Goal: Use online tool/utility: Utilize a website feature to perform a specific function

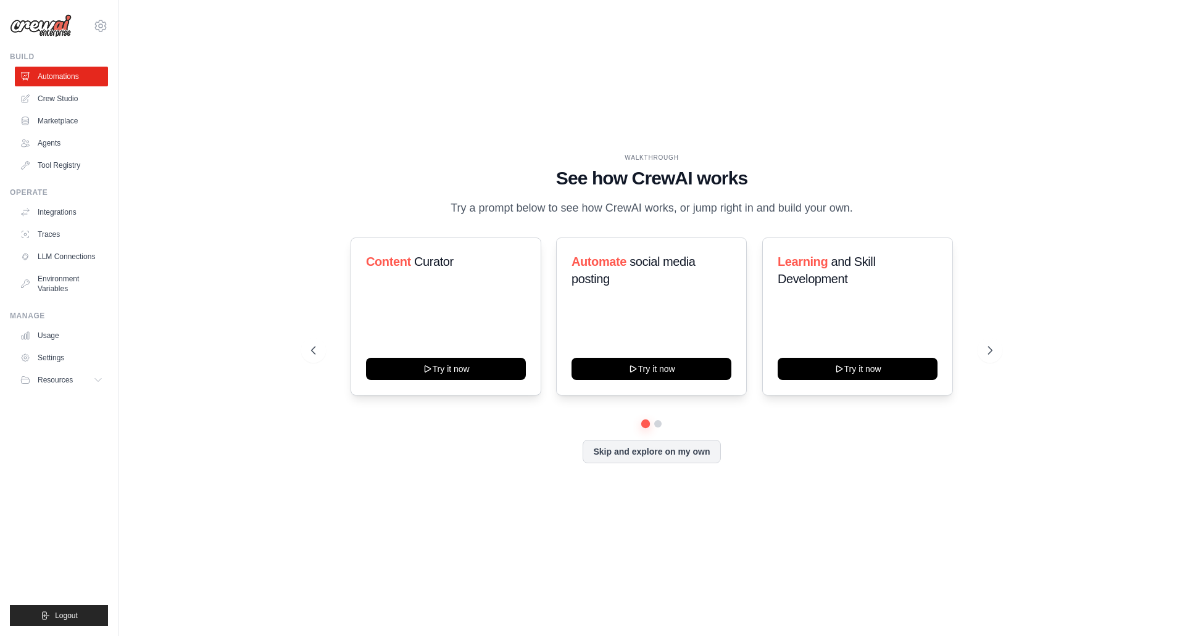
click at [43, 98] on link "Crew Studio" at bounding box center [61, 99] width 93 height 20
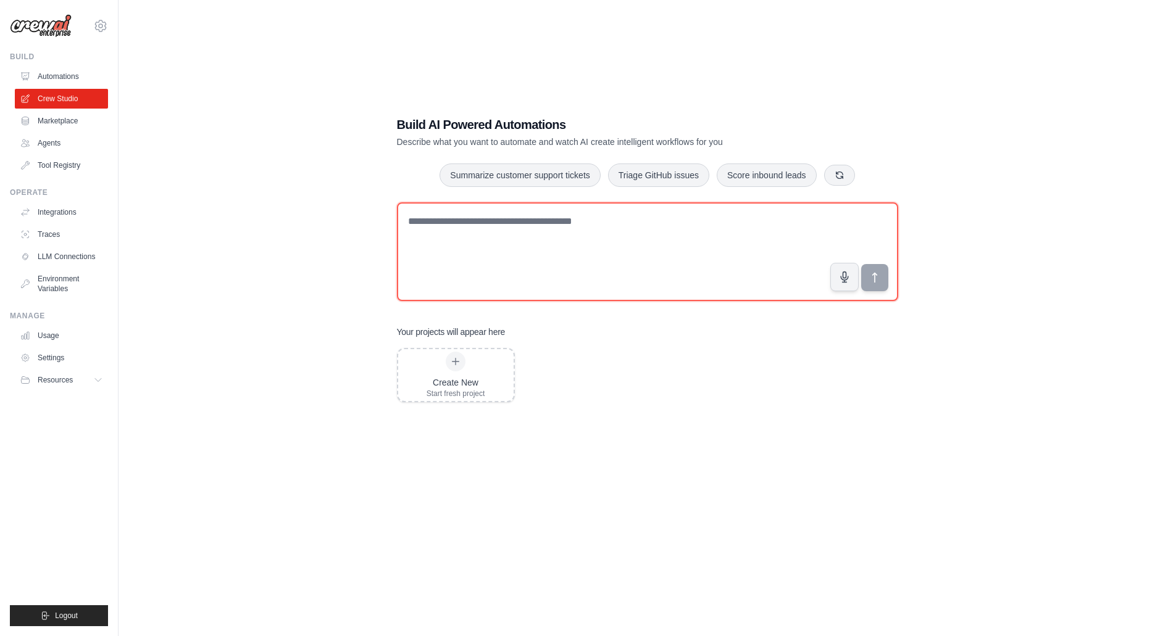
click at [496, 234] on textarea at bounding box center [647, 251] width 501 height 99
click at [454, 224] on textarea at bounding box center [647, 251] width 501 height 99
click at [725, 218] on textarea "**********" at bounding box center [647, 251] width 501 height 99
type textarea "**********"
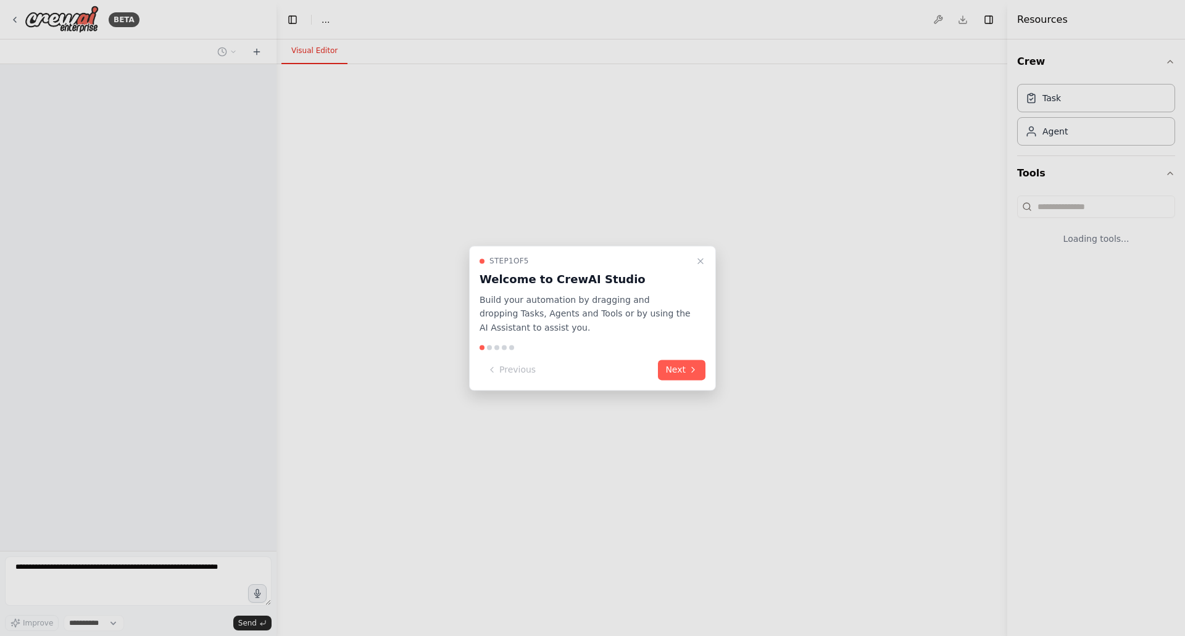
select select "****"
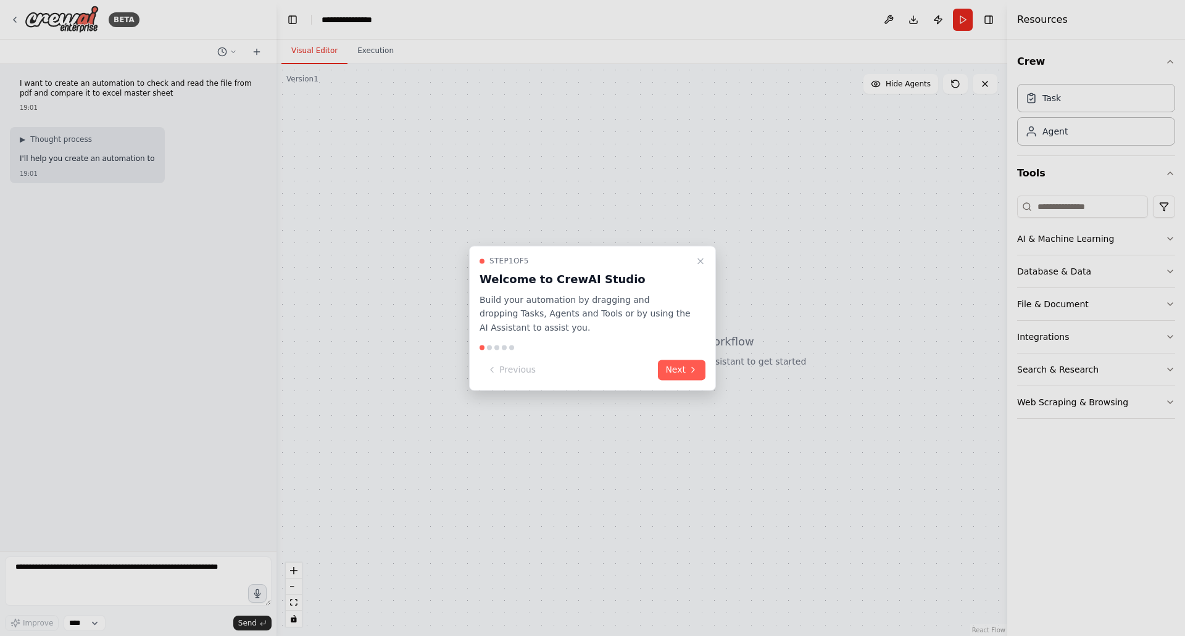
click at [688, 378] on button "Next" at bounding box center [682, 370] width 48 height 20
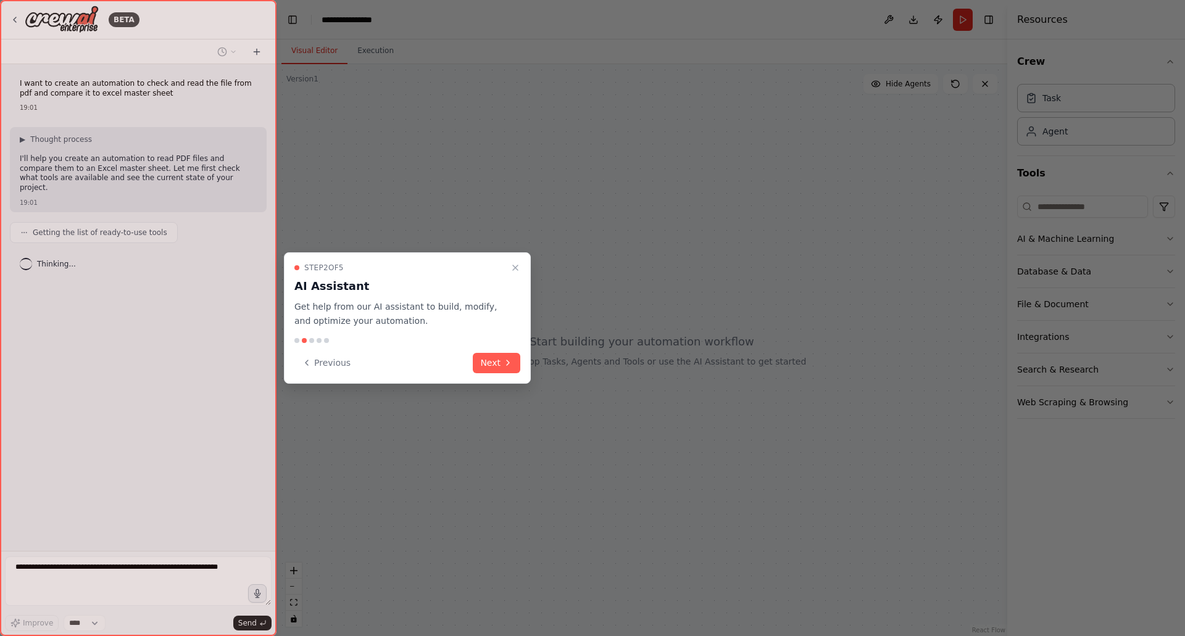
click at [494, 365] on button "Next" at bounding box center [497, 363] width 48 height 20
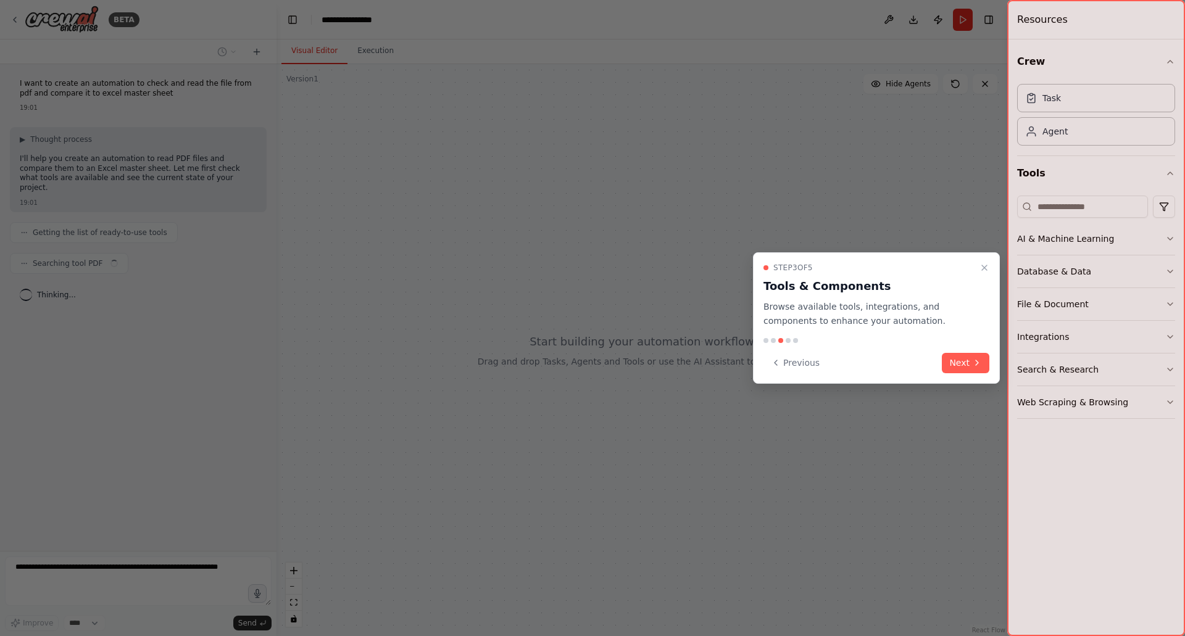
click at [967, 365] on button "Next" at bounding box center [966, 363] width 48 height 20
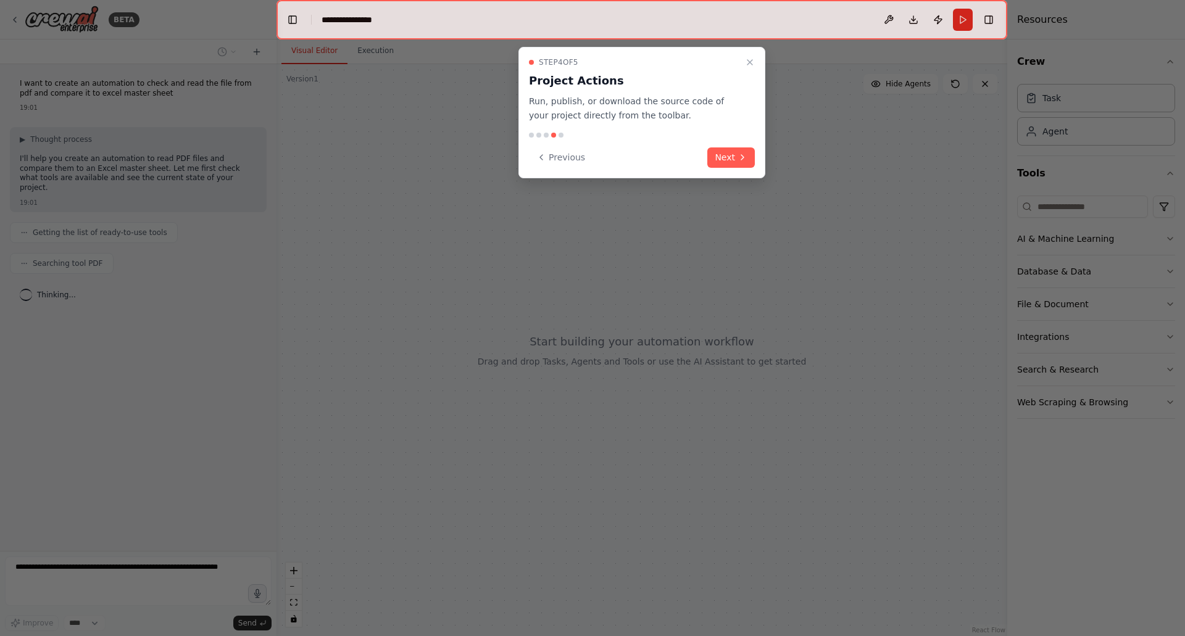
click at [738, 154] on icon at bounding box center [743, 157] width 10 height 10
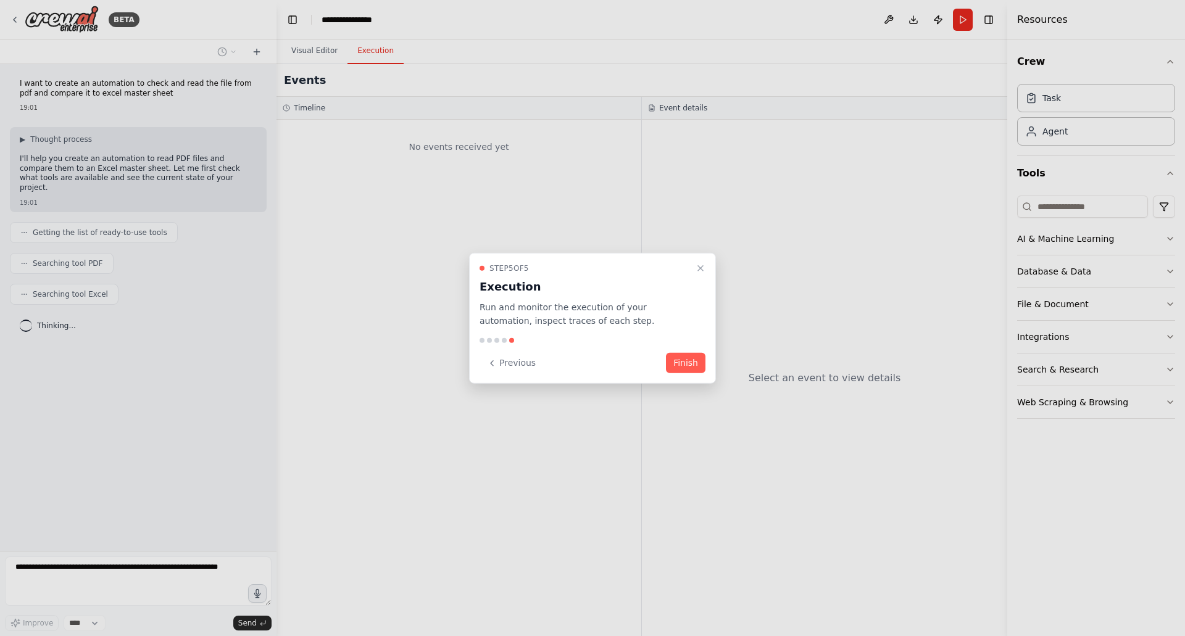
click at [680, 362] on button "Finish" at bounding box center [685, 363] width 39 height 20
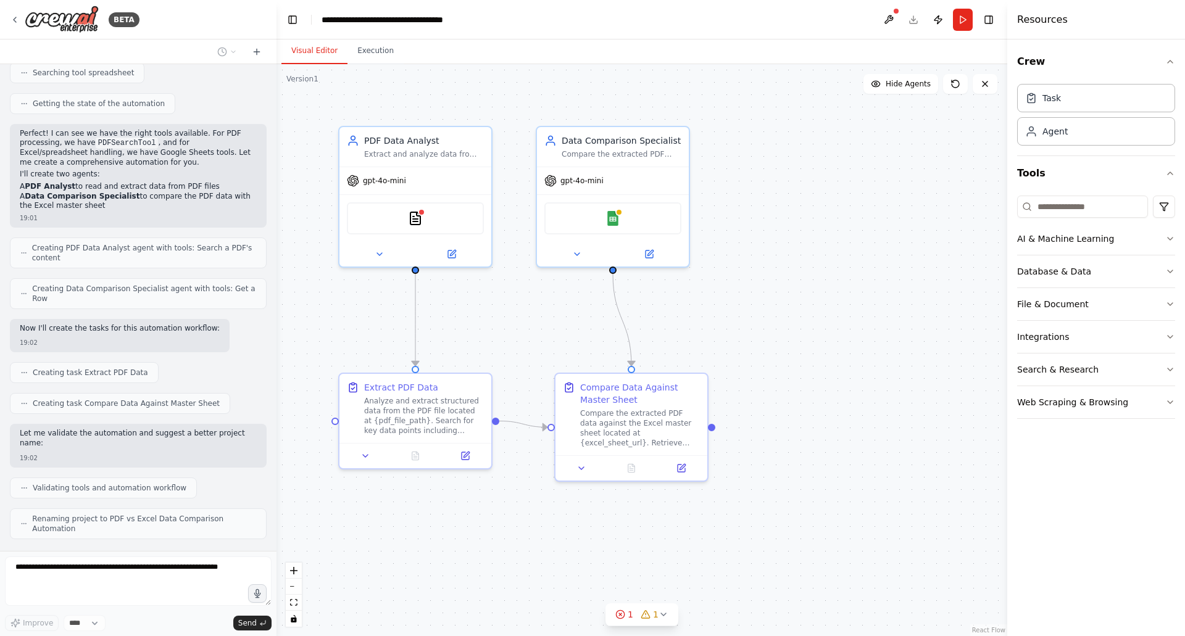
scroll to position [243, 0]
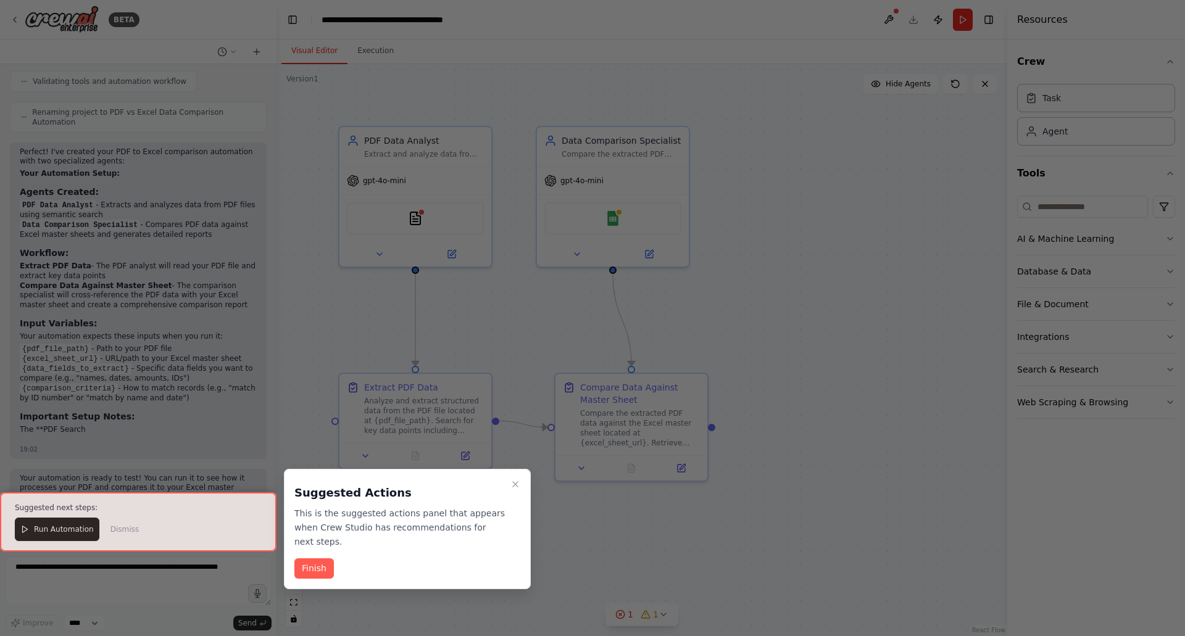
click at [309, 560] on button "Finish" at bounding box center [313, 569] width 39 height 20
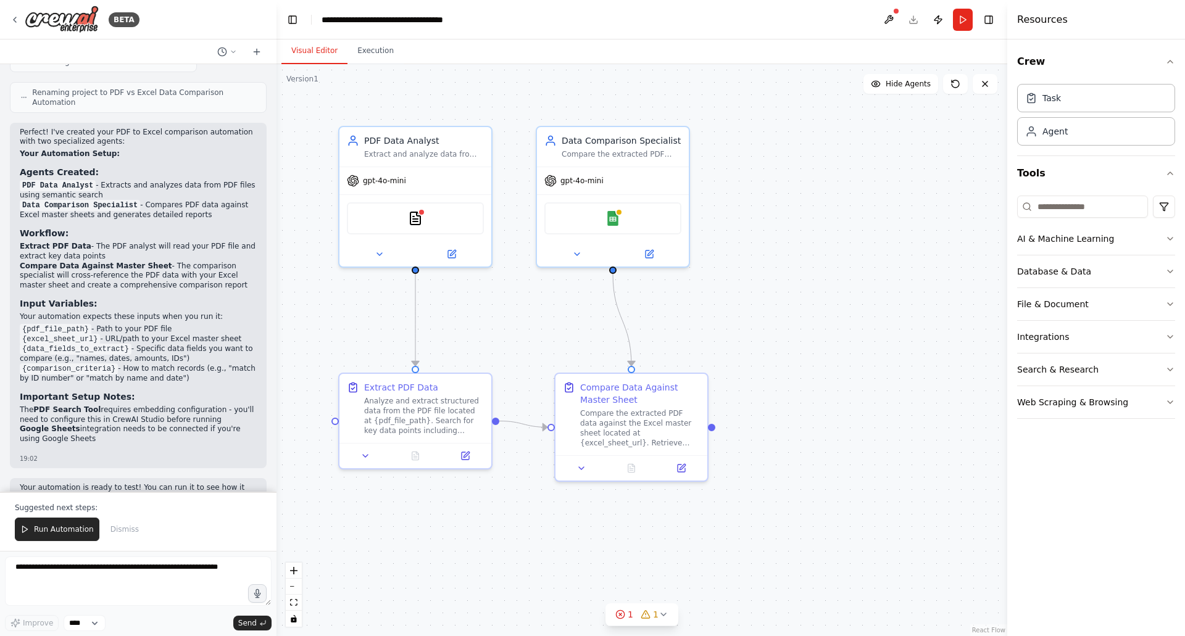
scroll to position [688, 0]
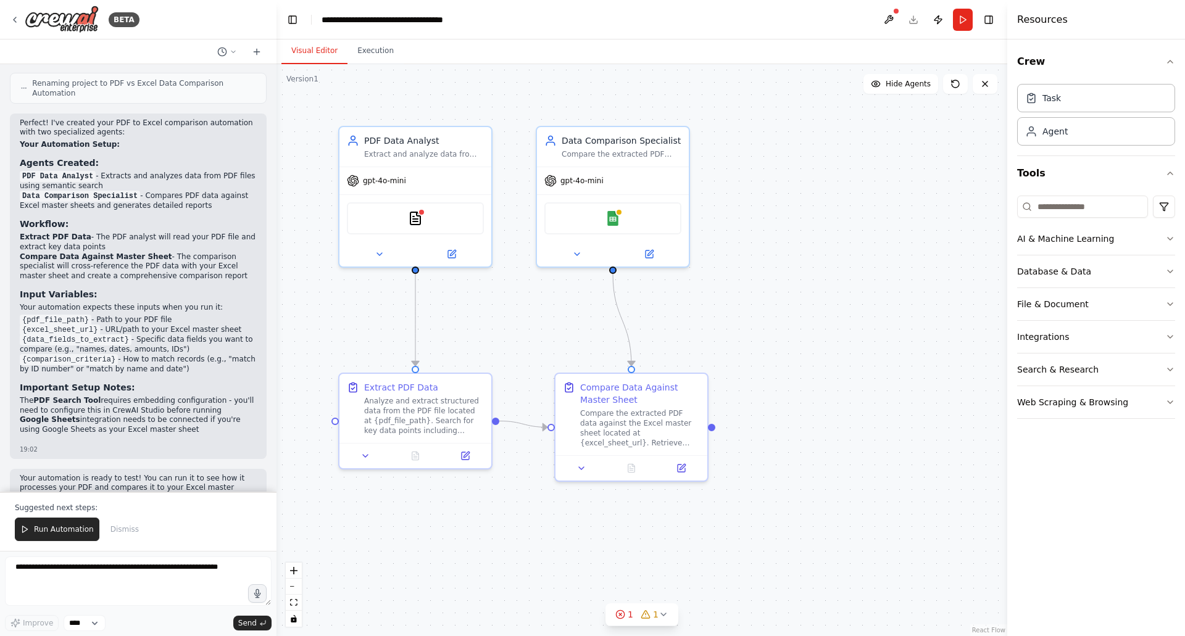
click at [416, 221] on img at bounding box center [415, 218] width 15 height 15
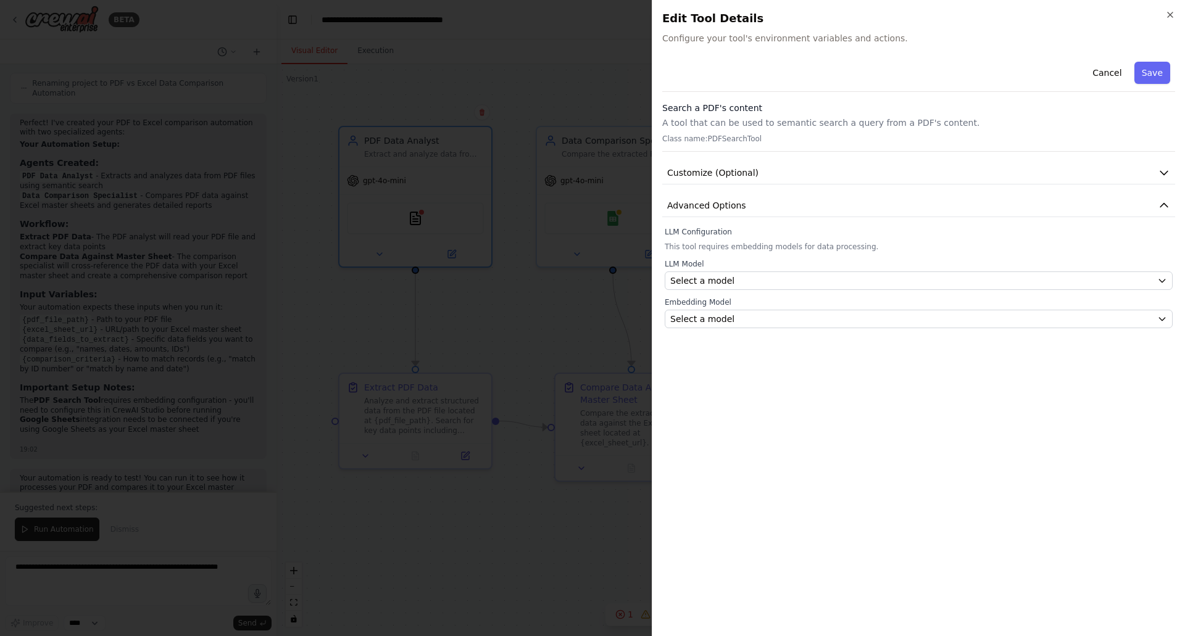
click at [1167, 175] on icon "button" at bounding box center [1164, 173] width 12 height 12
click at [1172, 18] on icon "button" at bounding box center [1170, 15] width 10 height 10
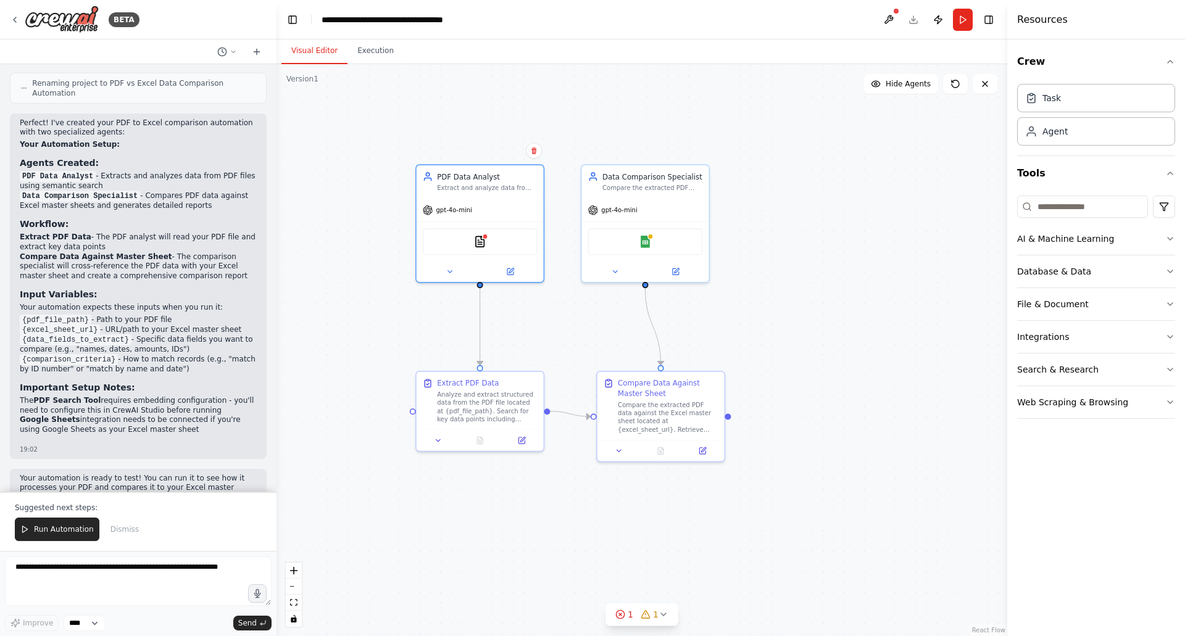
click at [891, 23] on button at bounding box center [889, 20] width 20 height 22
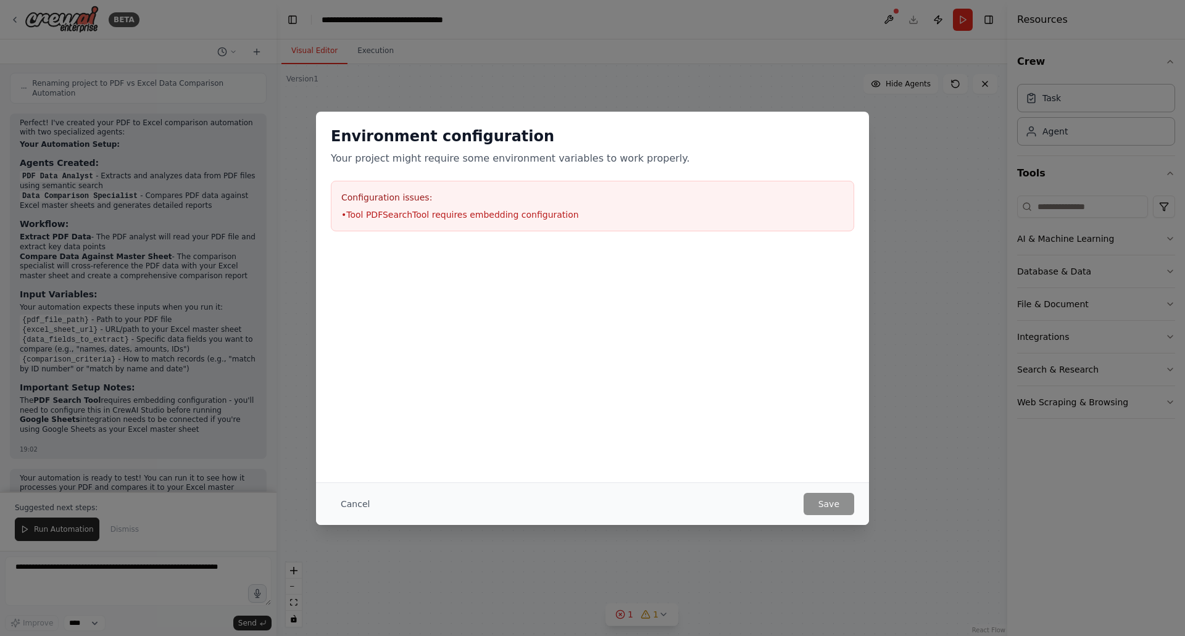
click at [353, 507] on button "Cancel" at bounding box center [355, 504] width 49 height 22
